Goal: Book appointment/travel/reservation

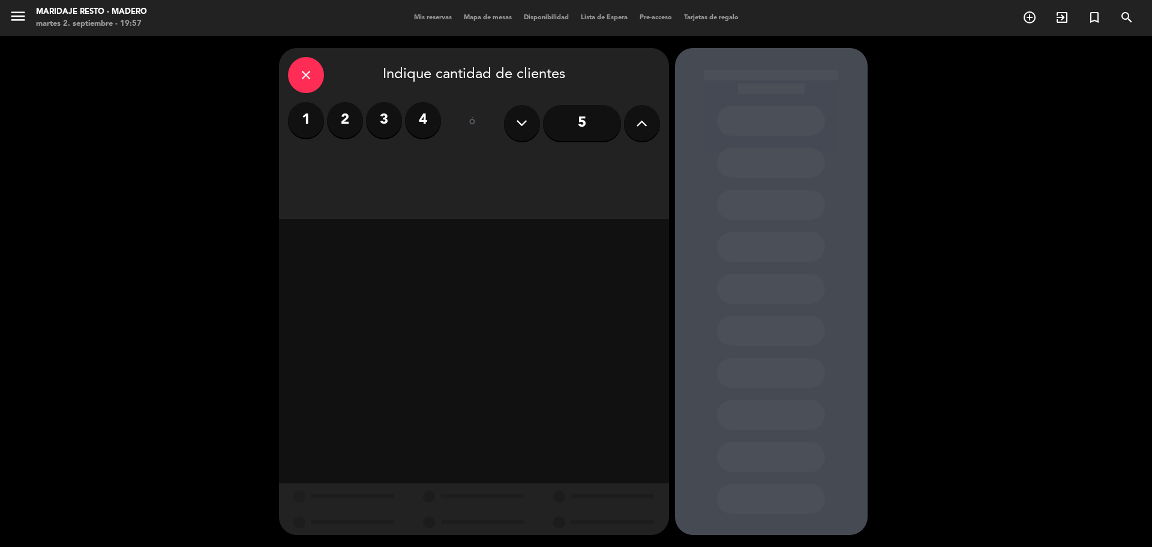
click at [466, 18] on span "Mapa de mesas" at bounding box center [488, 17] width 60 height 7
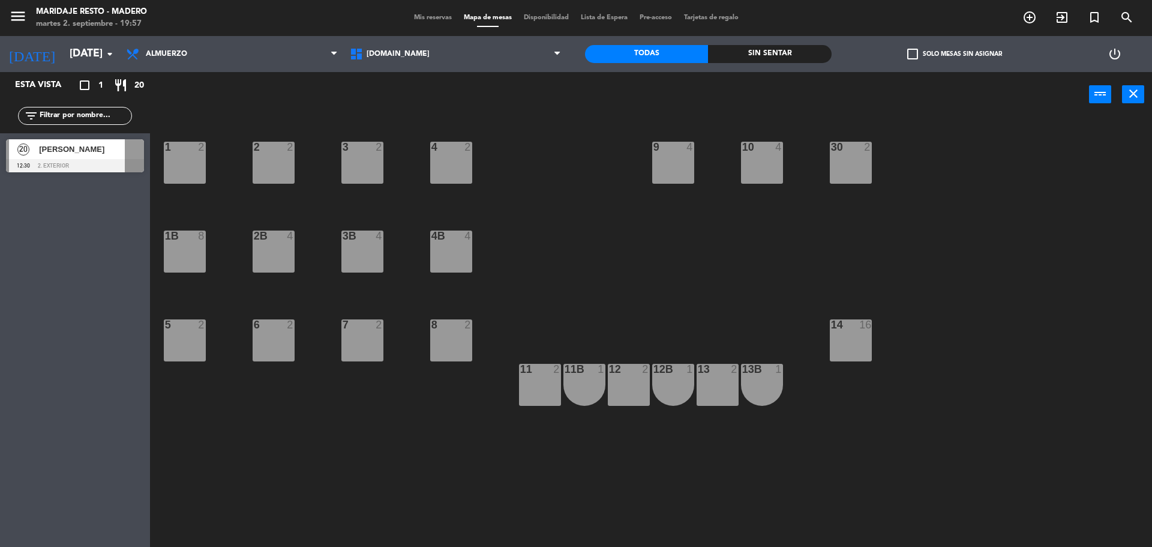
click at [92, 157] on div "[PERSON_NAME]" at bounding box center [81, 149] width 87 height 20
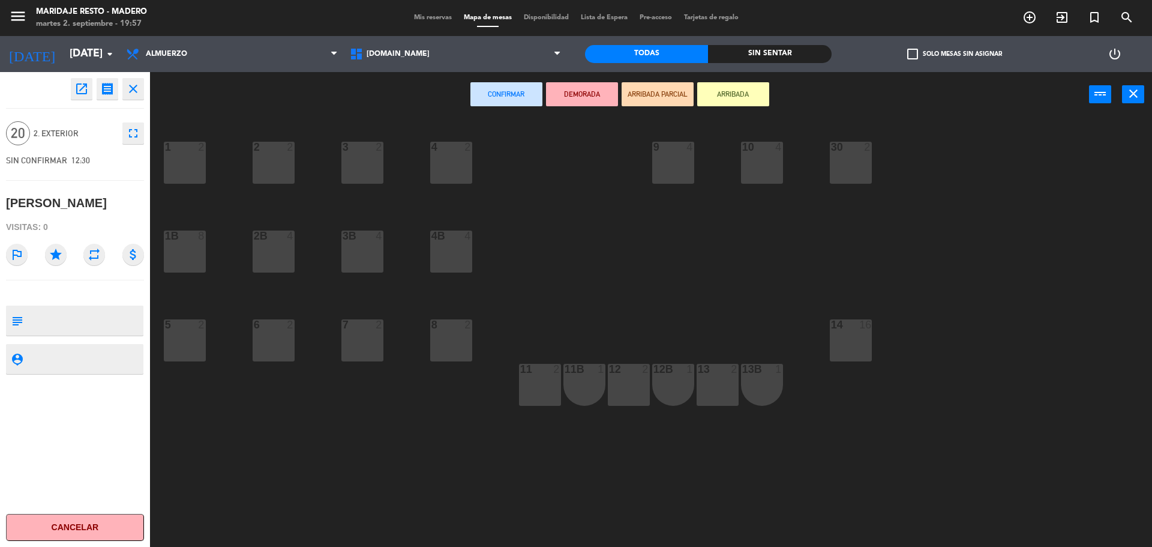
drag, startPoint x: 42, startPoint y: 316, endPoint x: 23, endPoint y: 316, distance: 18.6
click at [31, 316] on textarea at bounding box center [85, 320] width 115 height 25
type textarea "BANDEJEO ,SE UTILIZA SOLO LA MITAD DEL SALON EXTERIOR"
click at [14, 329] on div "subject" at bounding box center [17, 320] width 22 height 30
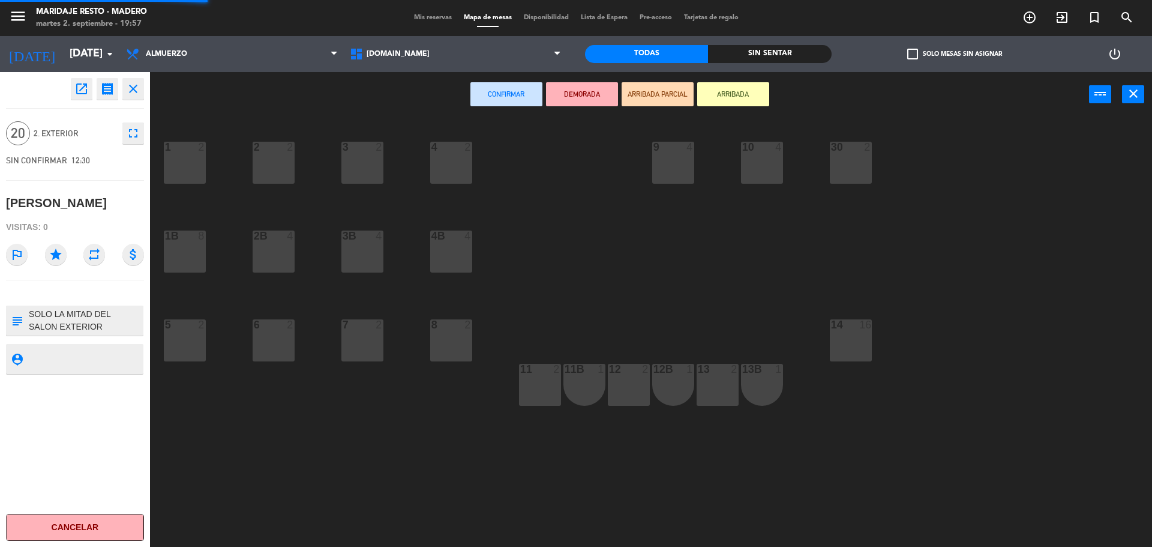
click at [14, 325] on icon "subject" at bounding box center [16, 320] width 13 height 13
click at [81, 52] on input "[DATE]" at bounding box center [133, 54] width 139 height 24
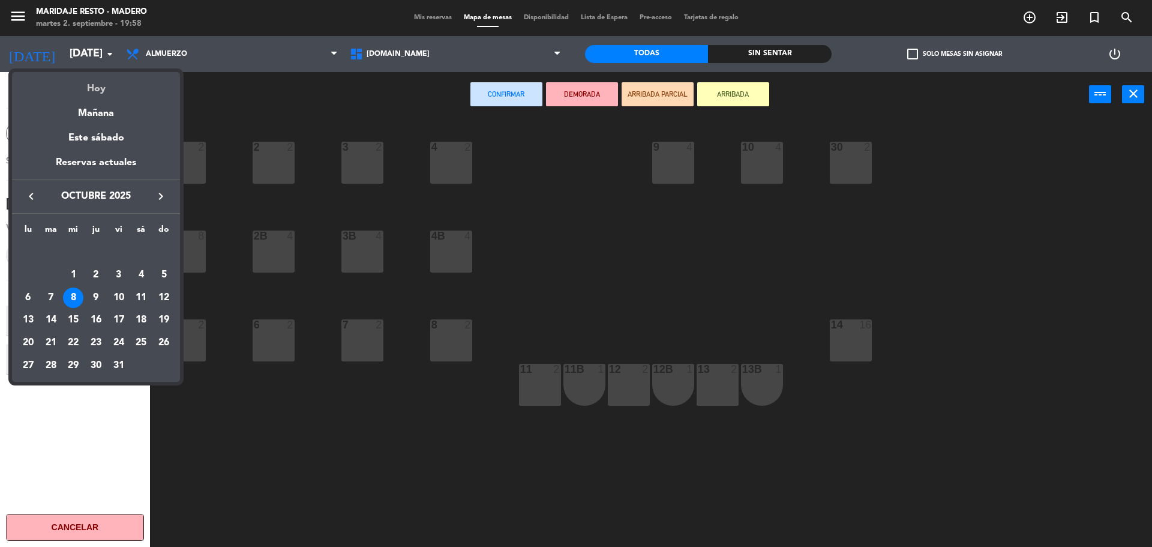
click at [97, 90] on div "Hoy" at bounding box center [96, 84] width 168 height 25
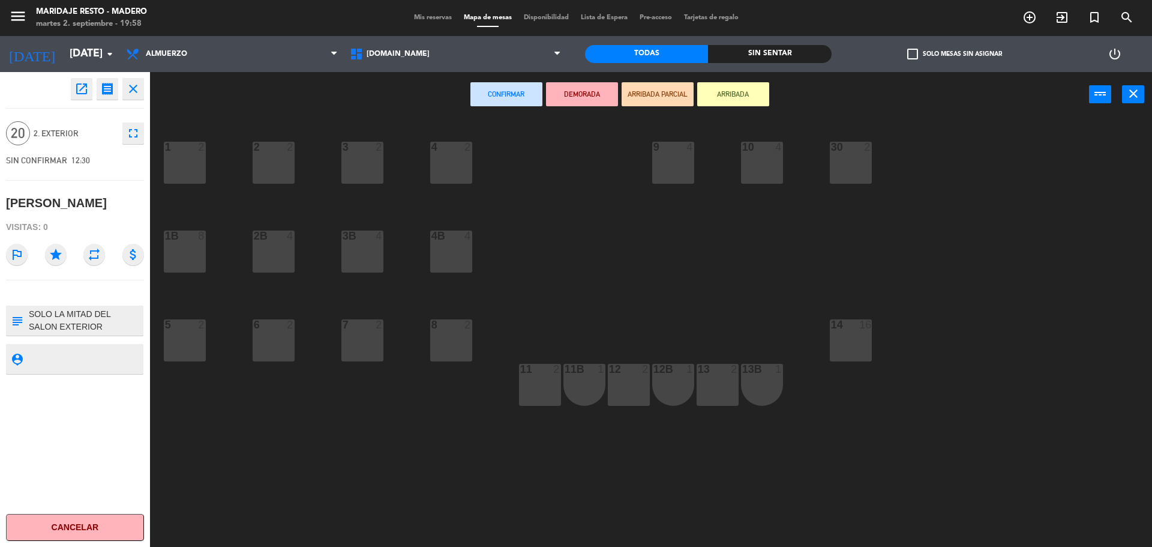
type input "[DATE]"
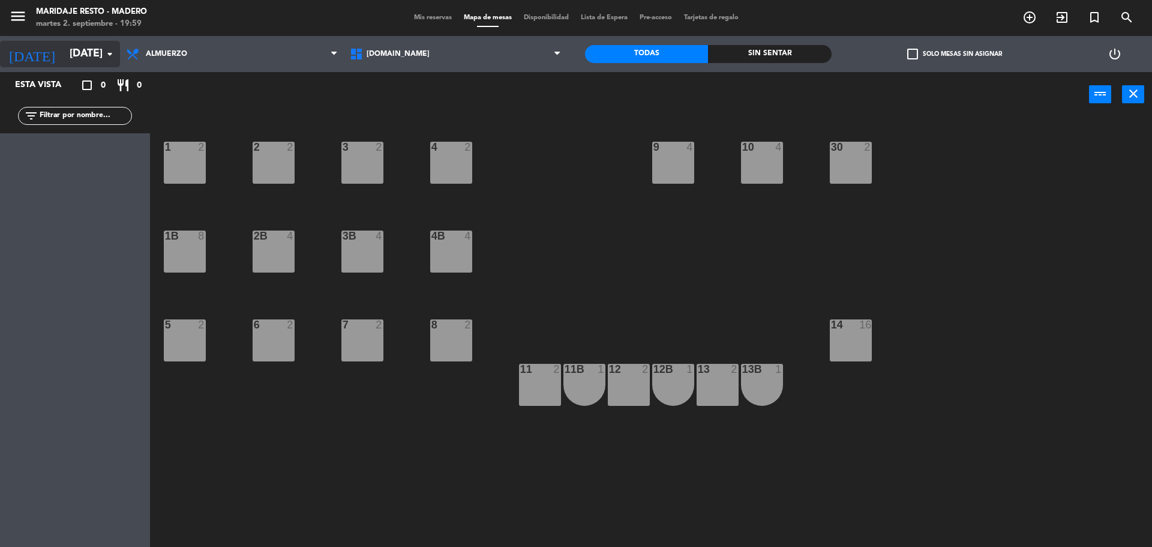
click at [105, 54] on icon "arrow_drop_down" at bounding box center [110, 54] width 14 height 14
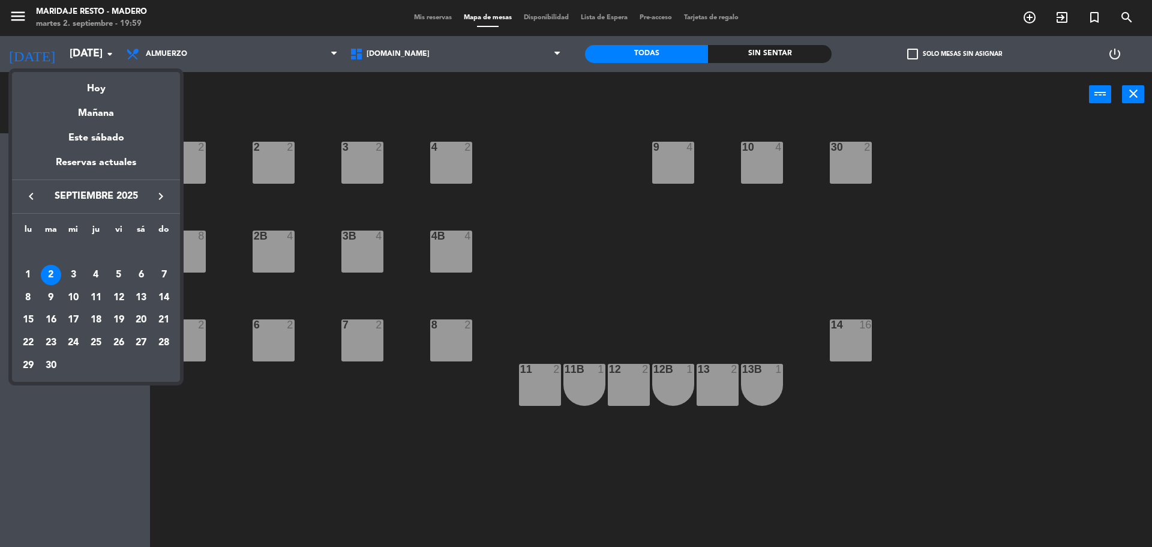
click at [202, 85] on div at bounding box center [576, 273] width 1152 height 547
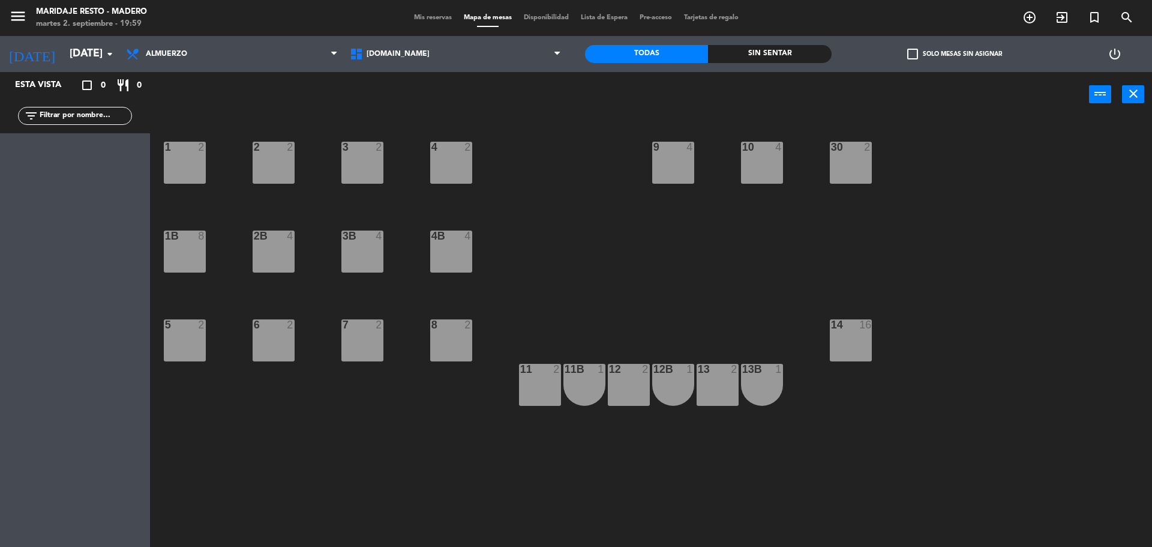
click at [88, 81] on icon "crop_square" at bounding box center [87, 85] width 14 height 14
click at [100, 50] on input "[DATE]" at bounding box center [133, 54] width 139 height 24
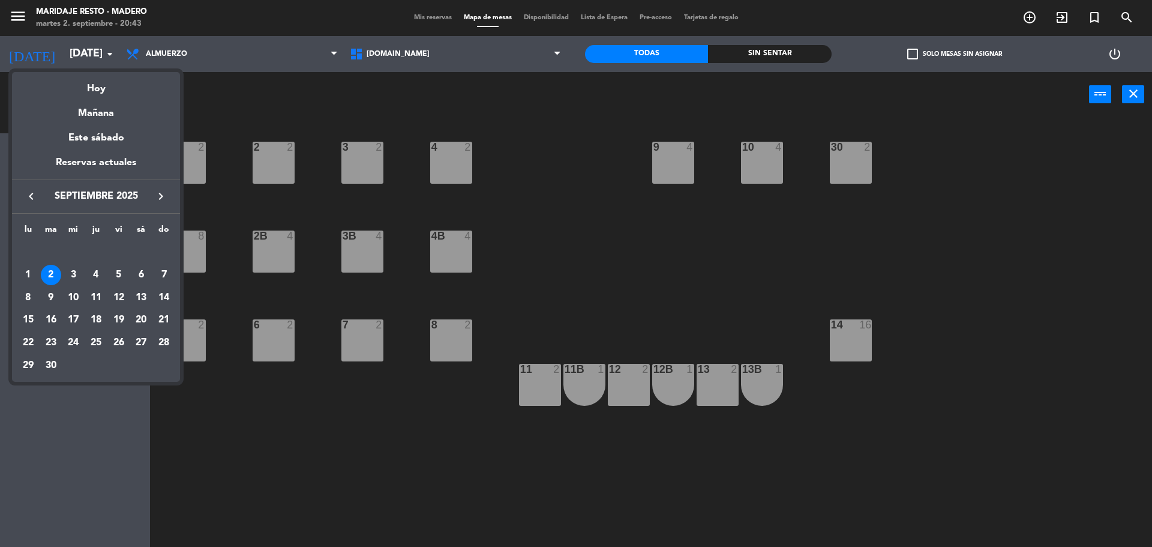
click at [292, 91] on div at bounding box center [576, 273] width 1152 height 547
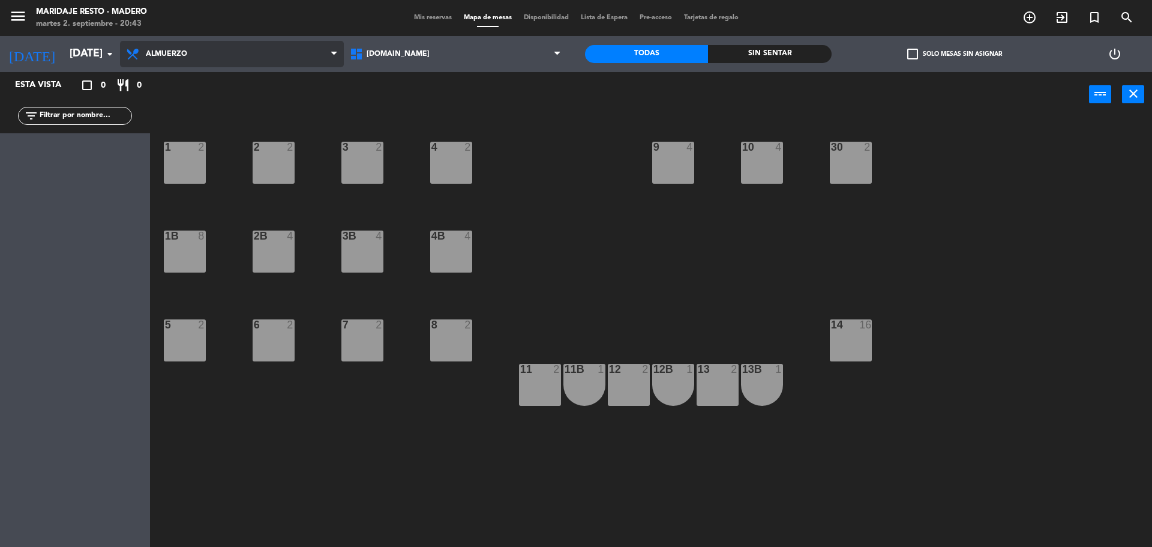
click at [291, 46] on span "Almuerzo" at bounding box center [232, 54] width 224 height 26
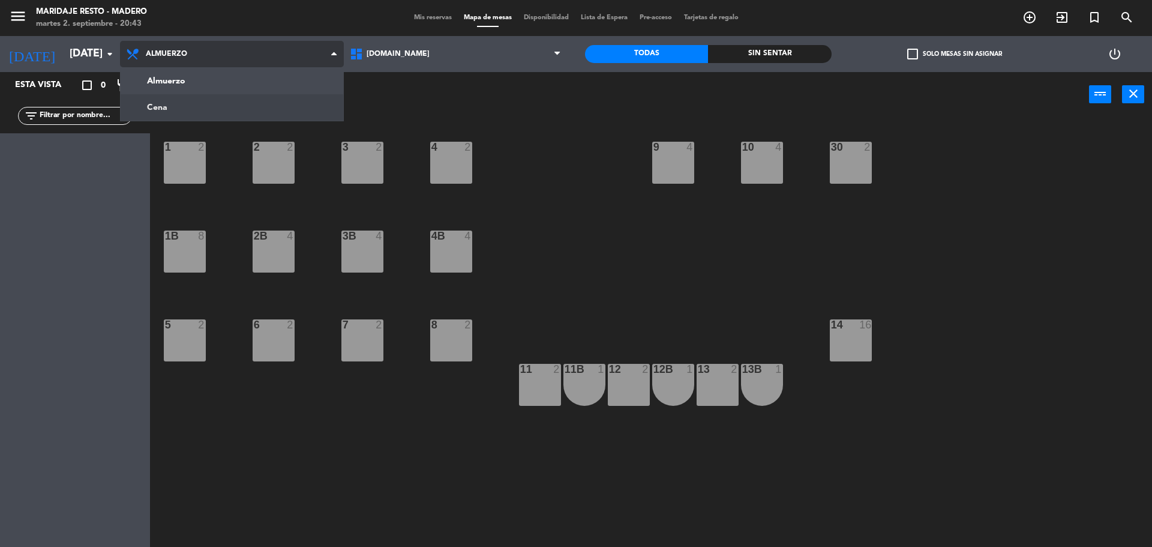
click at [217, 111] on ng-component "menu Maridaje Resto - [PERSON_NAME] [DATE] 2. septiembre - 20:43 Mis reservas M…" at bounding box center [576, 275] width 1152 height 550
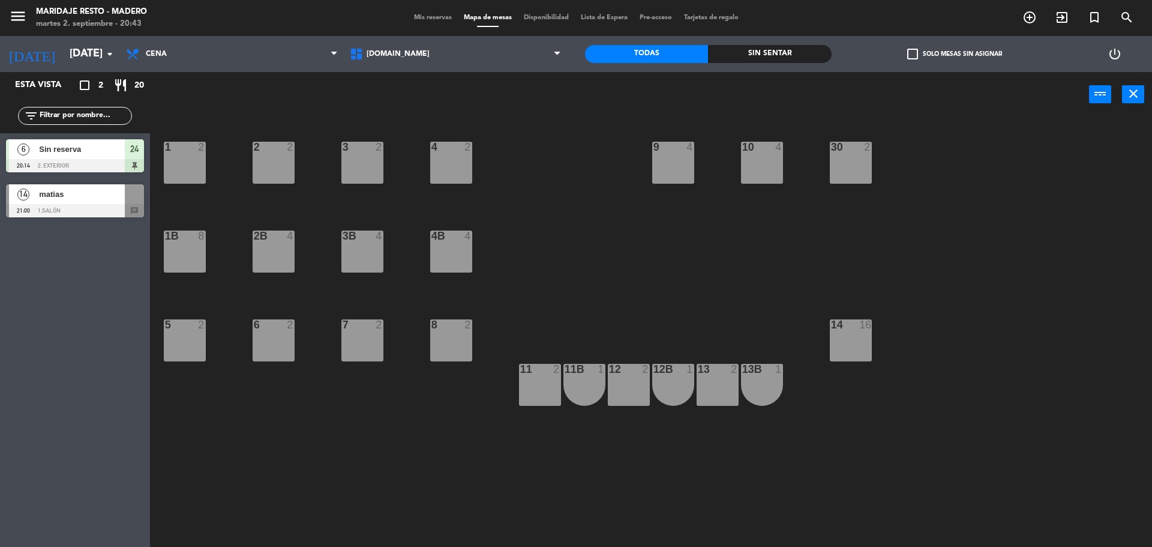
click at [70, 201] on div "matias" at bounding box center [81, 194] width 87 height 20
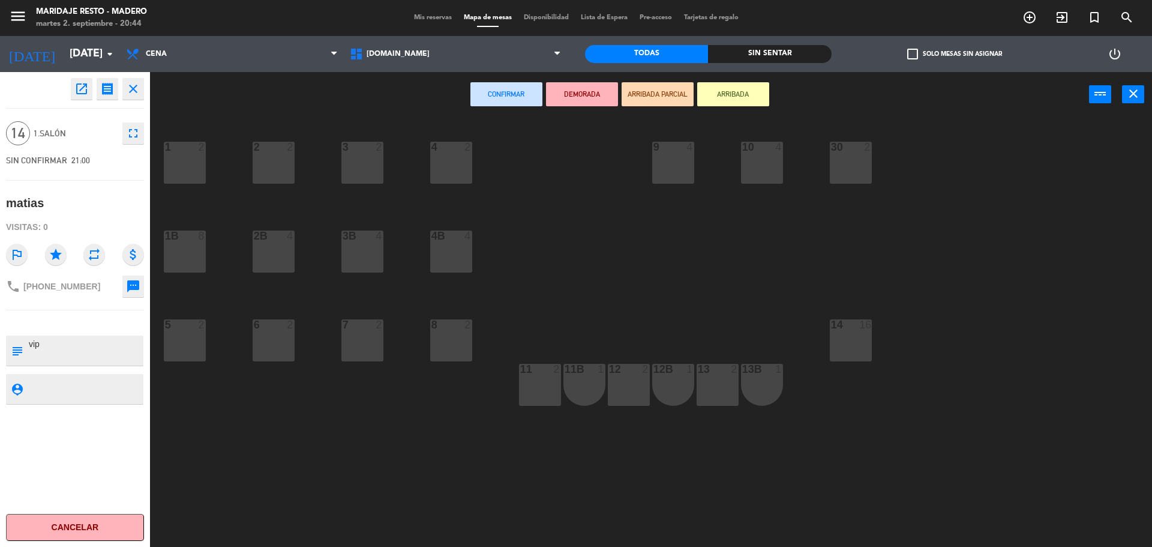
click at [134, 91] on icon "close" at bounding box center [133, 89] width 14 height 14
